Goal: Task Accomplishment & Management: Complete application form

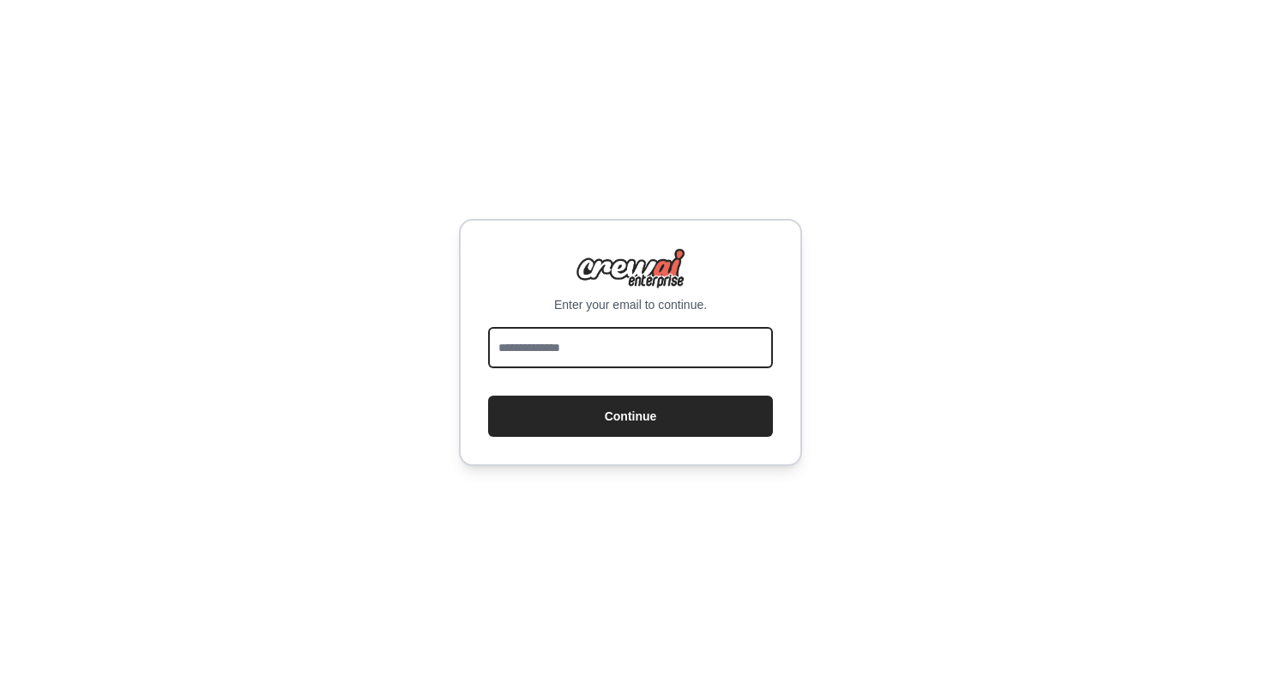
click at [599, 348] on input "email" at bounding box center [630, 347] width 285 height 41
type input "**********"
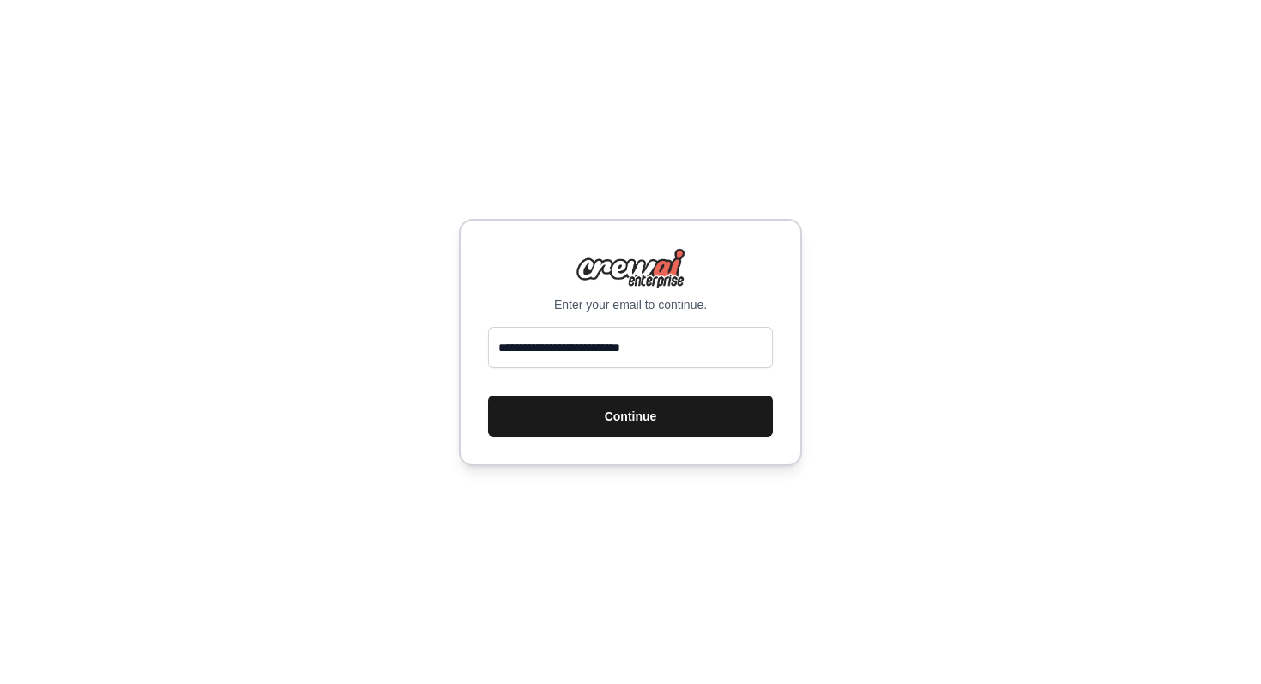
click at [648, 412] on button "Continue" at bounding box center [630, 416] width 285 height 41
